Goal: Task Accomplishment & Management: Use online tool/utility

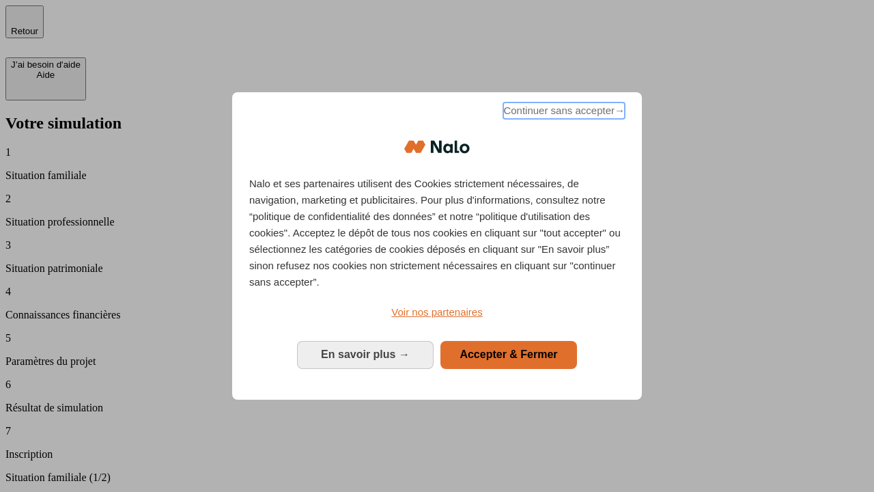
click at [563, 113] on span "Continuer sans accepter →" at bounding box center [564, 110] width 122 height 16
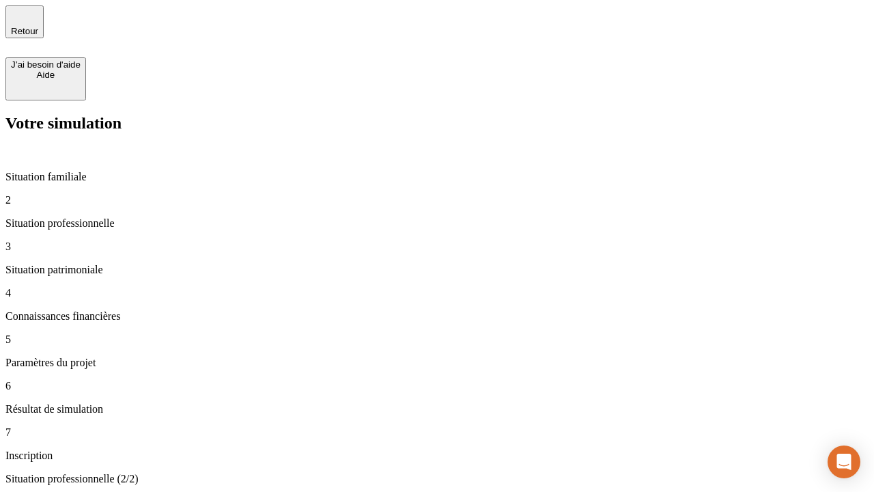
type input "30 000"
type input "0"
type input "1 000"
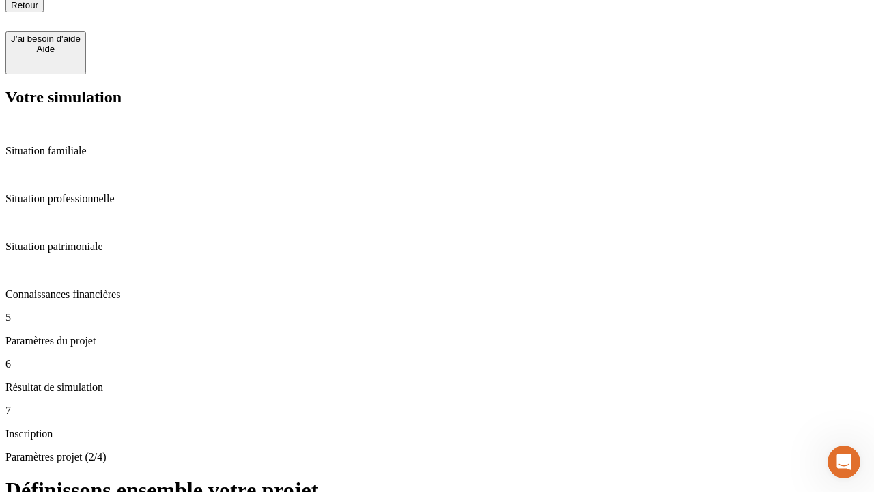
scroll to position [14, 0]
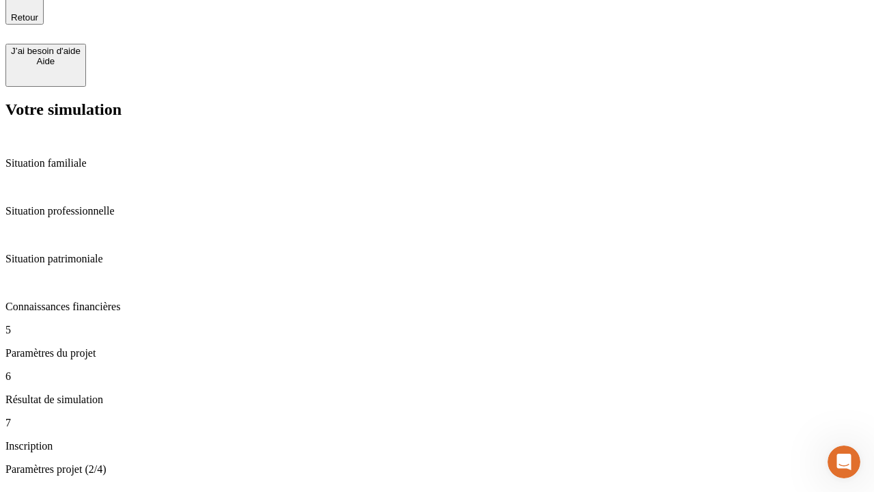
type input "40"
type input "64"
type input "200 000"
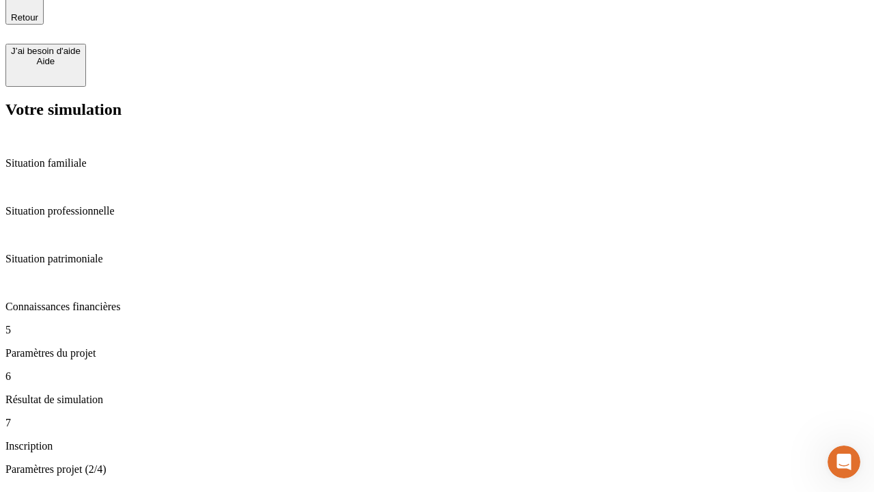
type input "640"
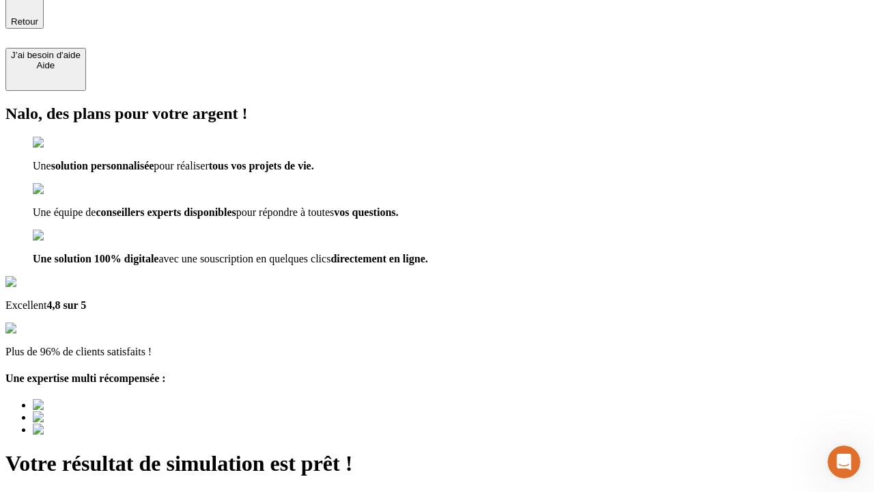
type input "[EMAIL_ADDRESS][DOMAIN_NAME]"
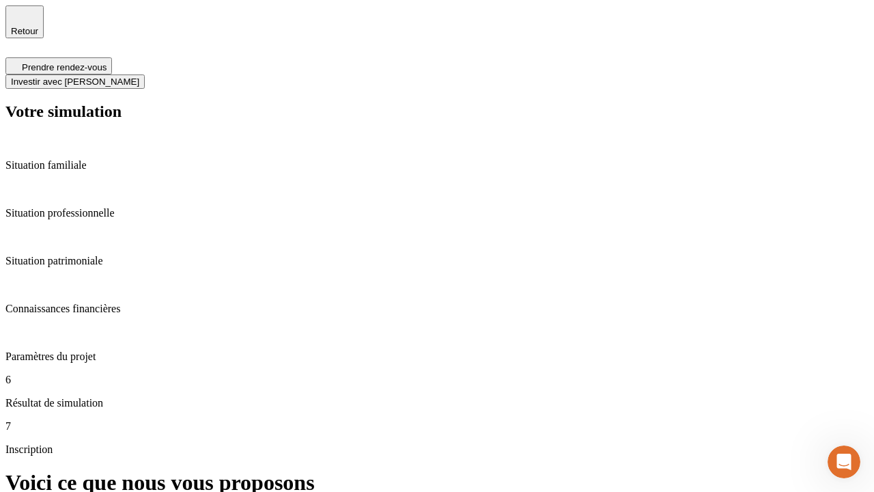
click at [139, 76] on span "Investir avec [PERSON_NAME]" at bounding box center [75, 81] width 128 height 10
